Goal: Task Accomplishment & Management: Manage account settings

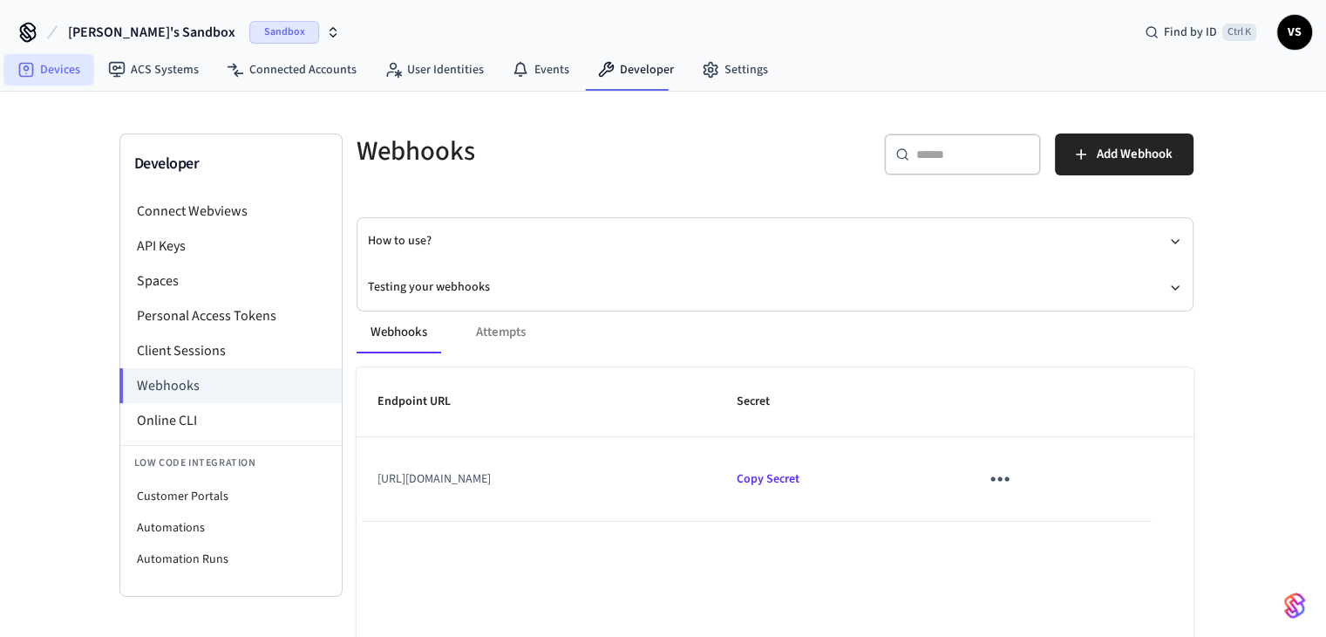
click at [63, 73] on link "Devices" at bounding box center [48, 69] width 91 height 31
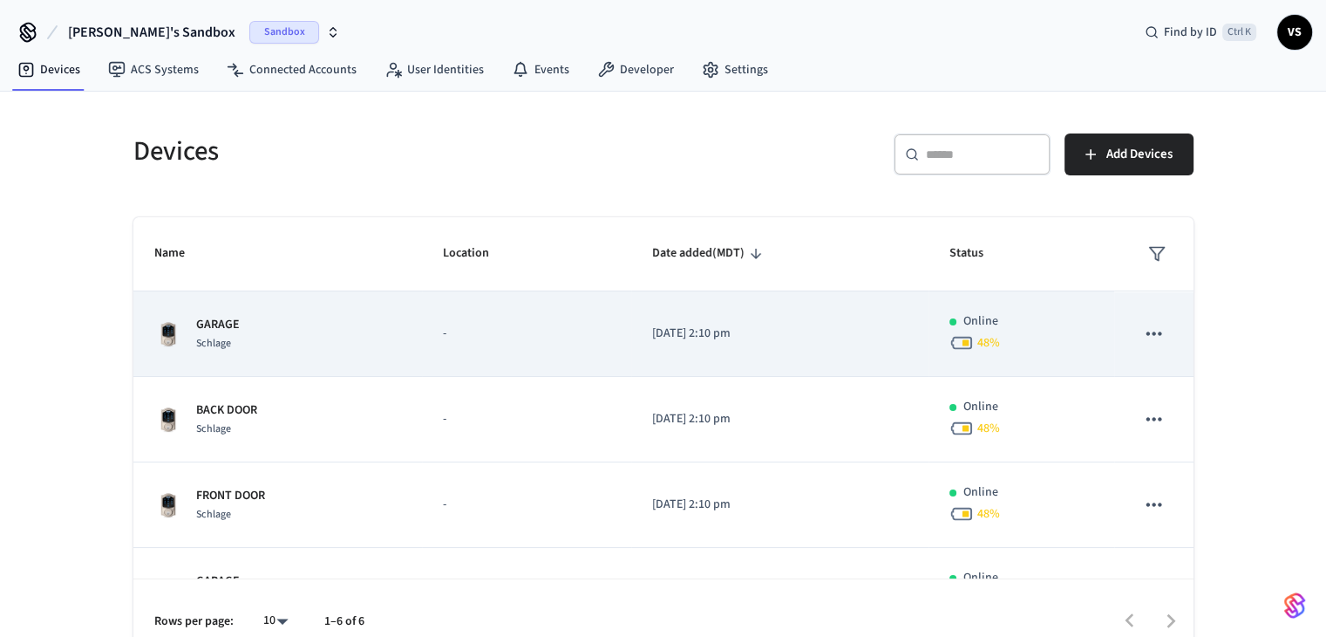
click at [523, 337] on p "-" at bounding box center [526, 333] width 167 height 18
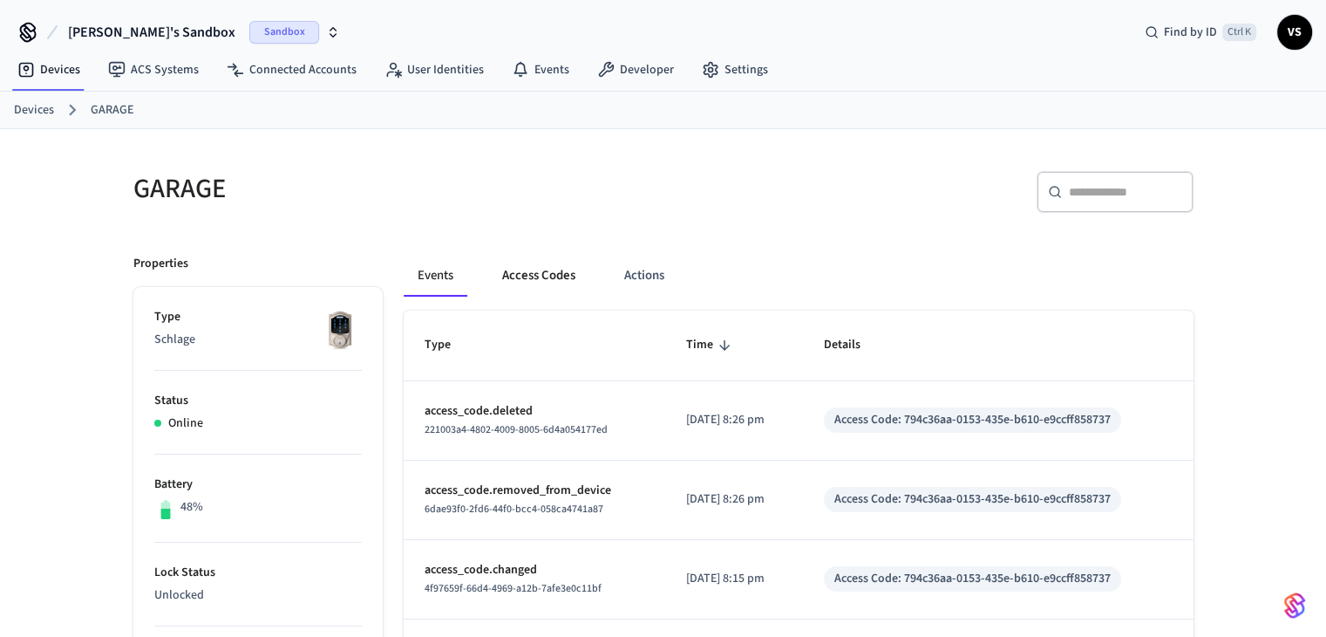
click at [555, 288] on button "Access Codes" at bounding box center [538, 276] width 101 height 42
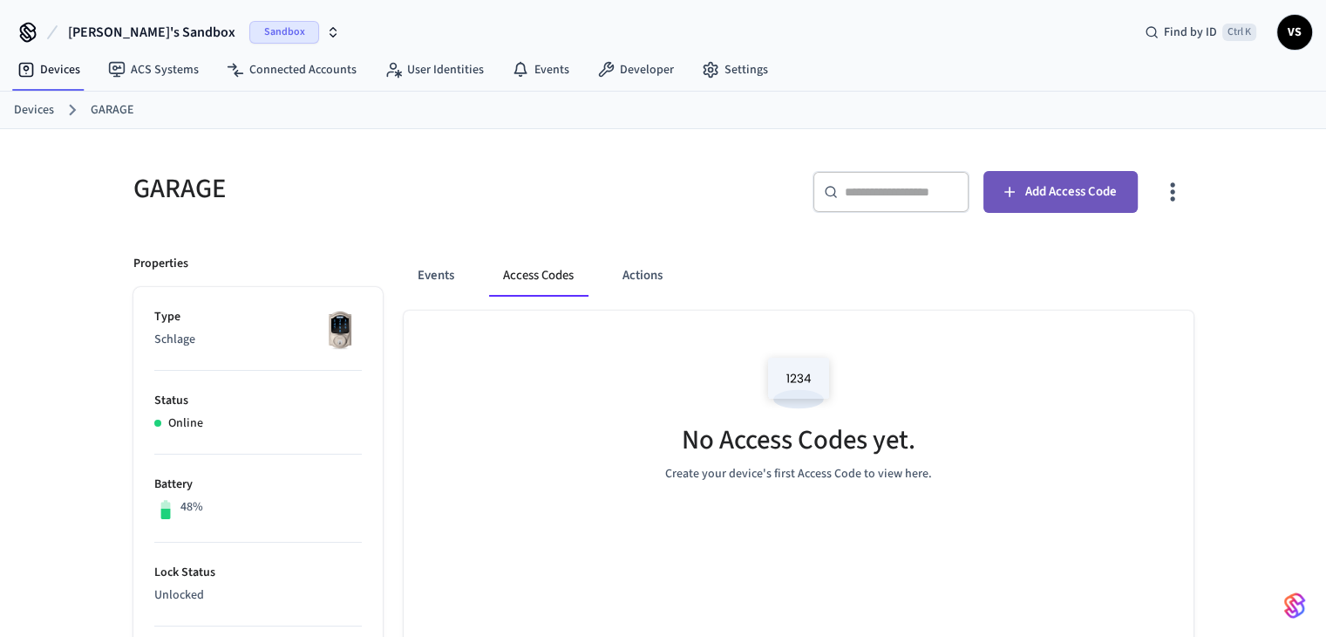
click at [1026, 208] on button "Add Access Code" at bounding box center [1061, 192] width 154 height 42
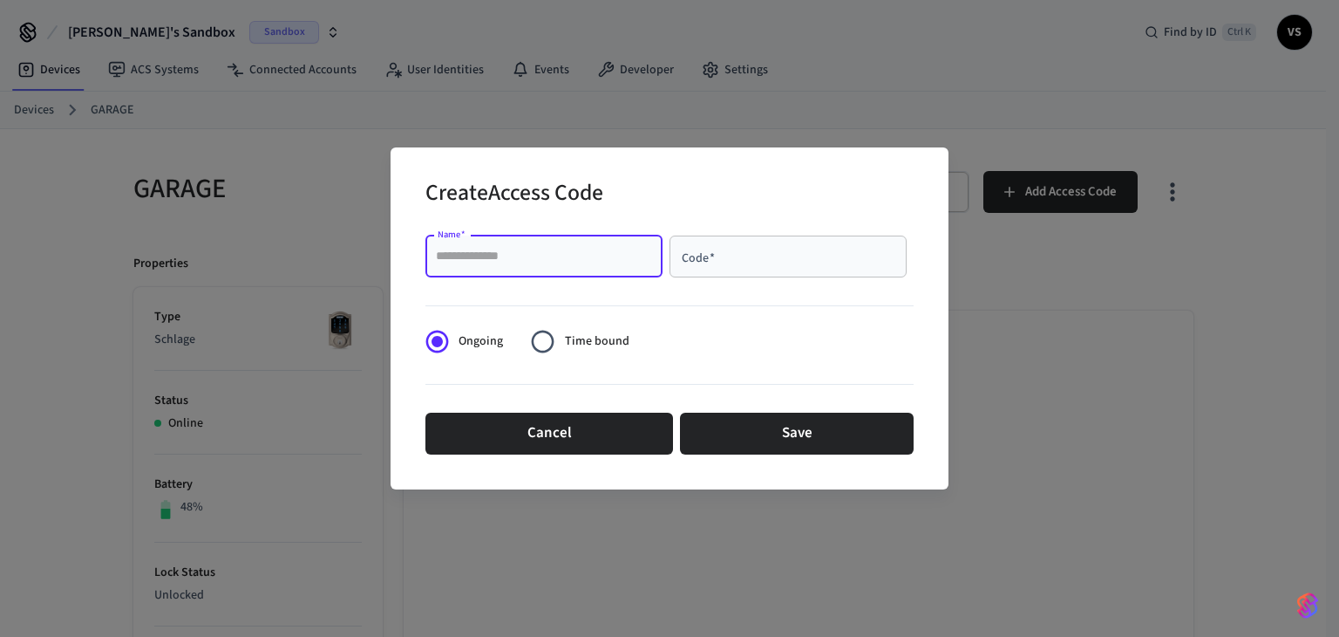
click at [524, 261] on input "Name   *" at bounding box center [544, 256] width 216 height 17
type input "****"
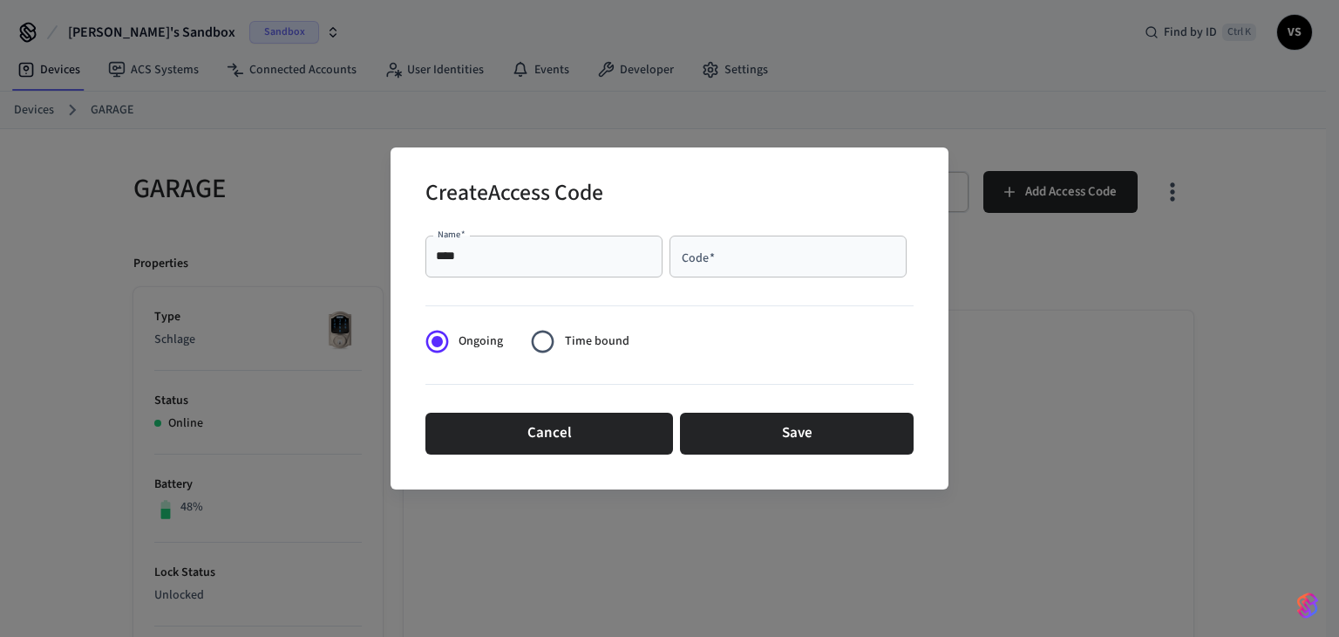
click at [787, 270] on div "Code   *" at bounding box center [788, 256] width 237 height 42
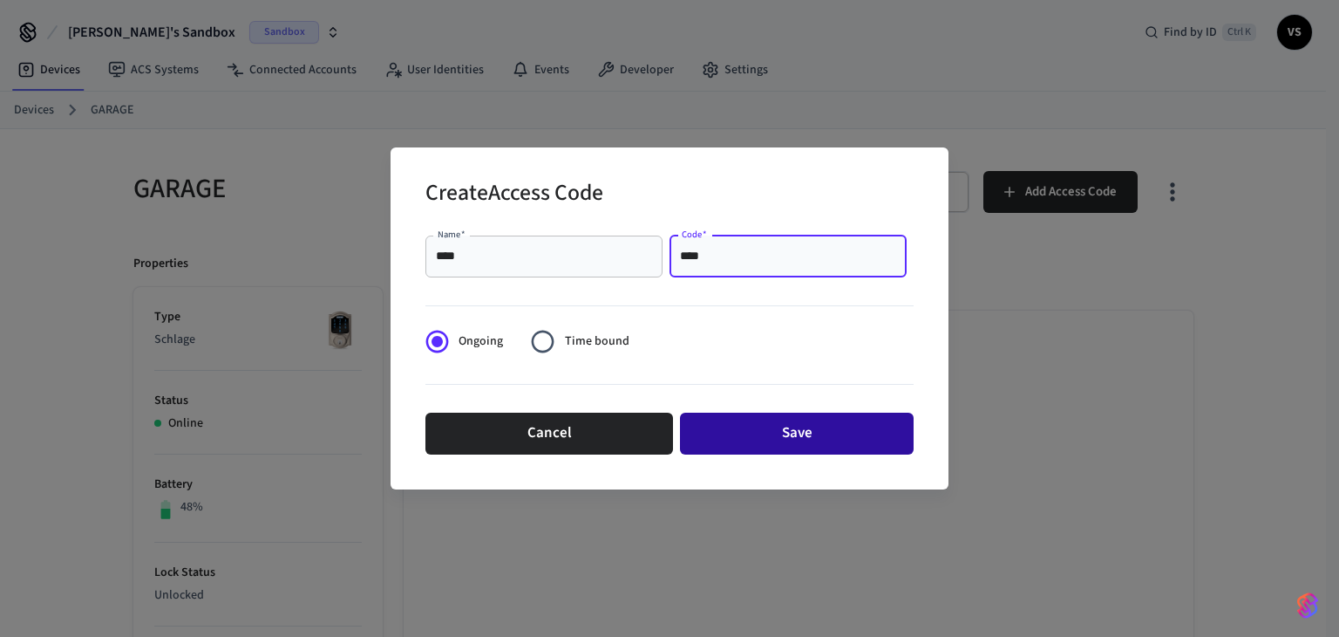
type input "****"
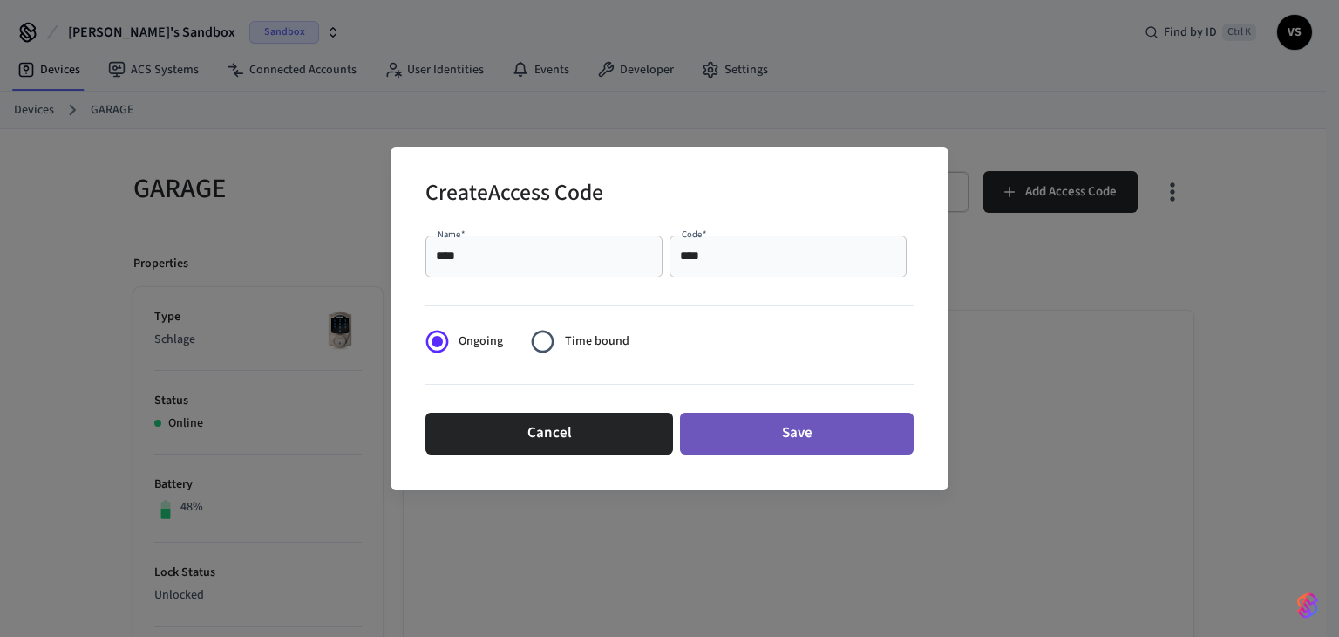
click at [842, 426] on button "Save" at bounding box center [797, 433] width 234 height 42
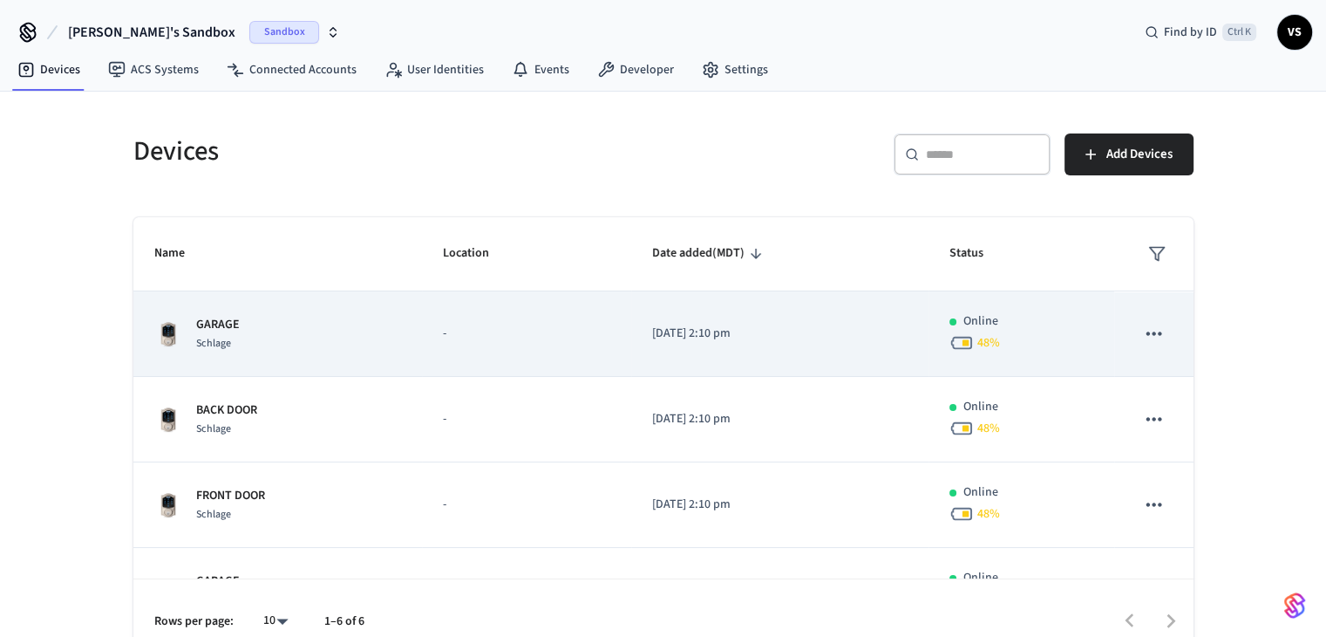
click at [492, 346] on td "-" at bounding box center [526, 333] width 209 height 85
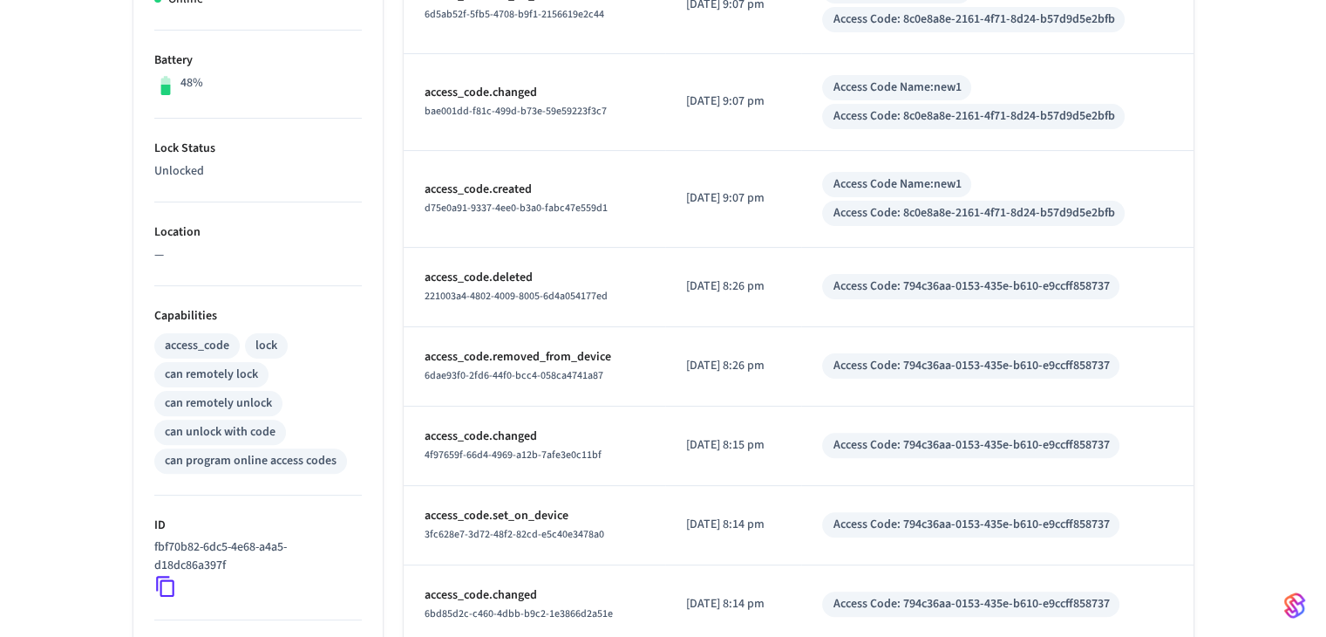
scroll to position [432, 0]
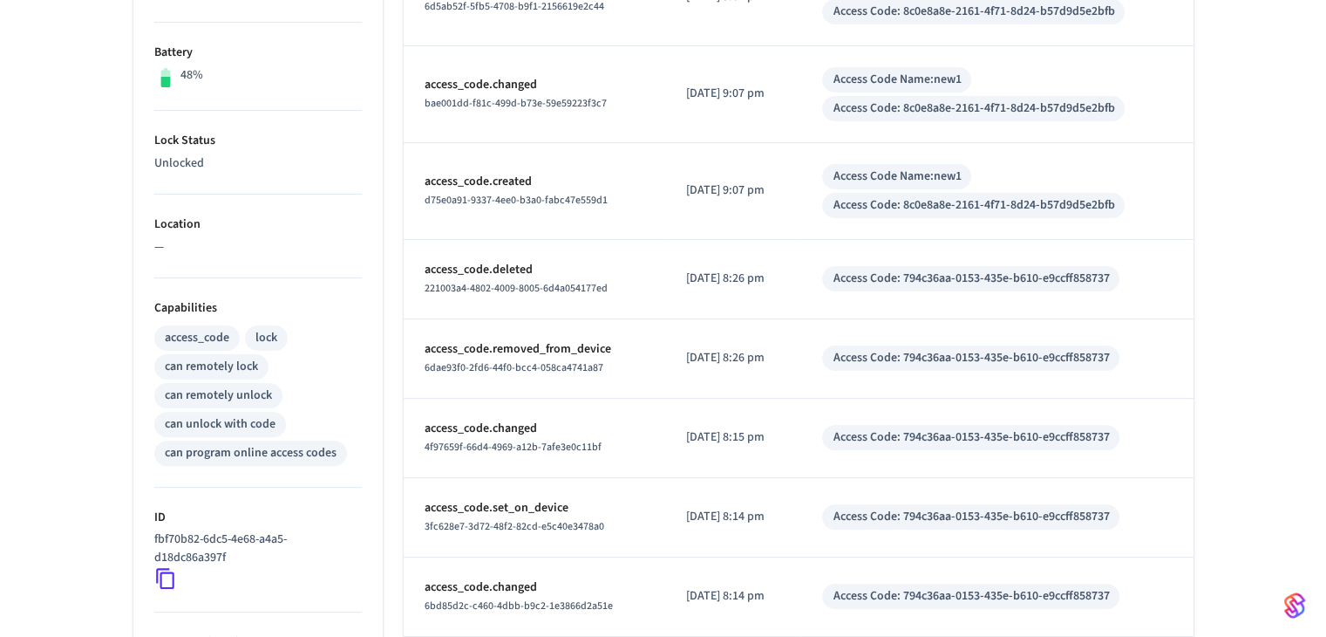
click at [171, 576] on icon at bounding box center [165, 578] width 23 height 23
